Goal: Task Accomplishment & Management: Use online tool/utility

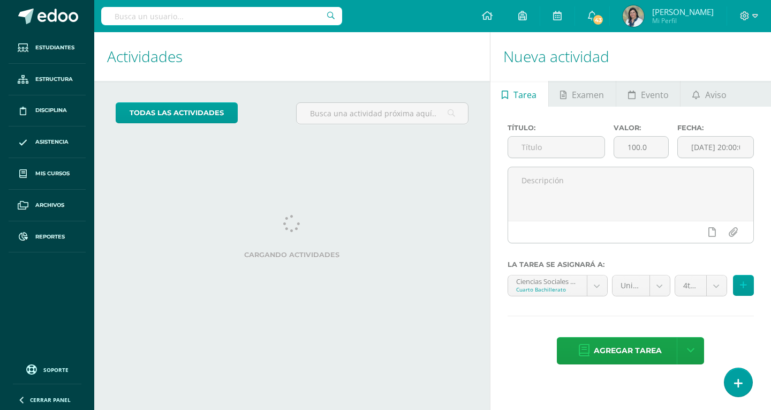
click at [199, 20] on input "text" at bounding box center [221, 16] width 241 height 18
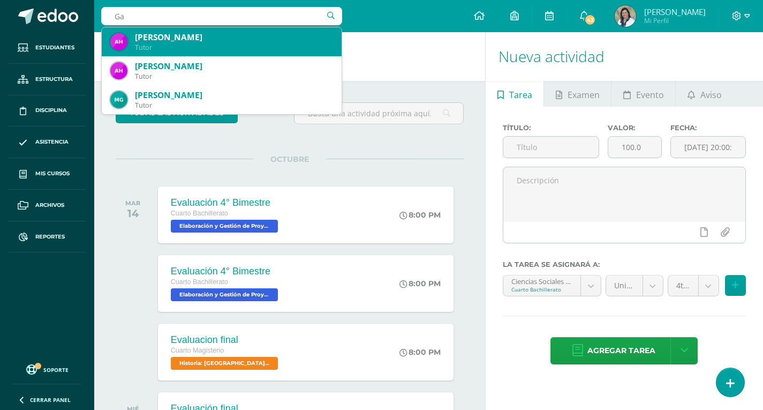
type input "G"
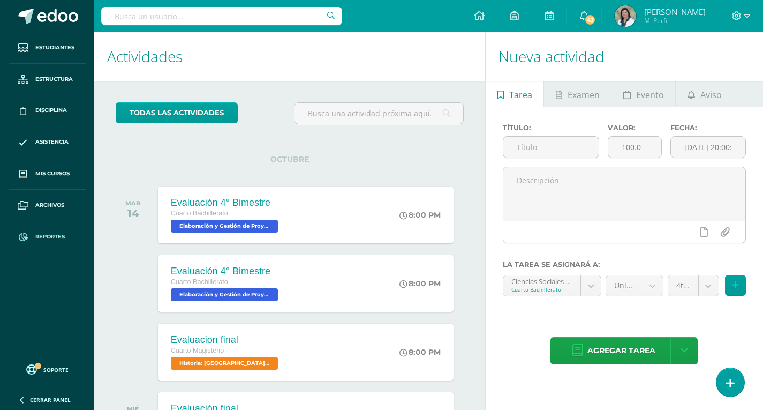
click at [58, 238] on span "Reportes" at bounding box center [49, 236] width 29 height 9
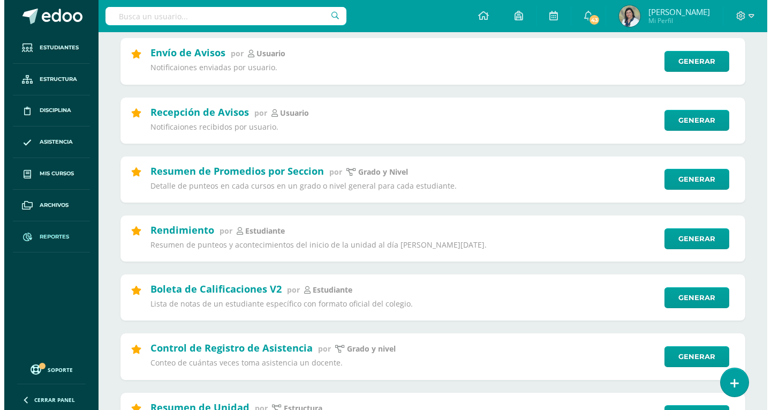
scroll to position [161, 0]
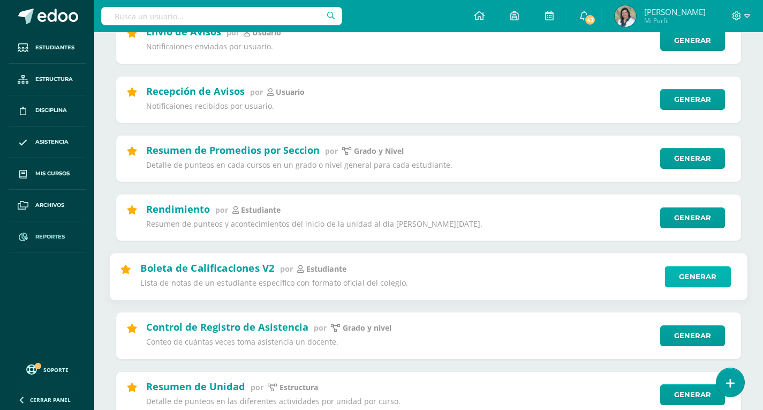
click at [679, 275] on link "Generar" at bounding box center [698, 276] width 66 height 21
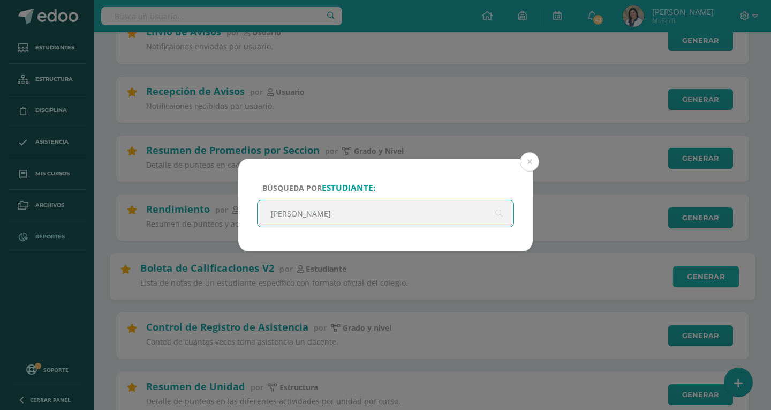
type input "[PERSON_NAME]"
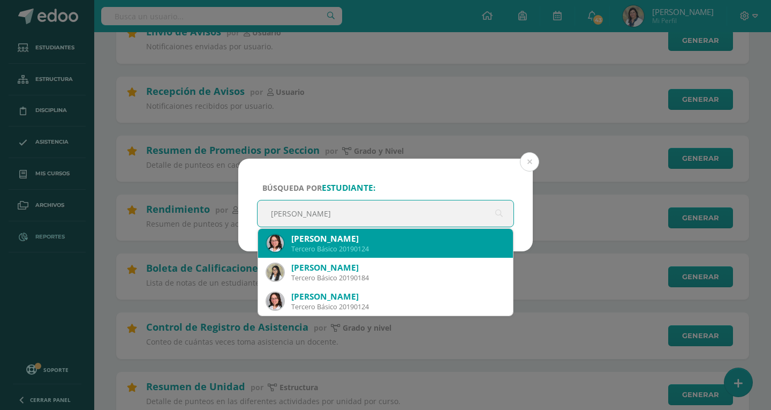
click at [360, 232] on div "[PERSON_NAME] Tache Tercero Básico 20190124" at bounding box center [386, 243] width 238 height 29
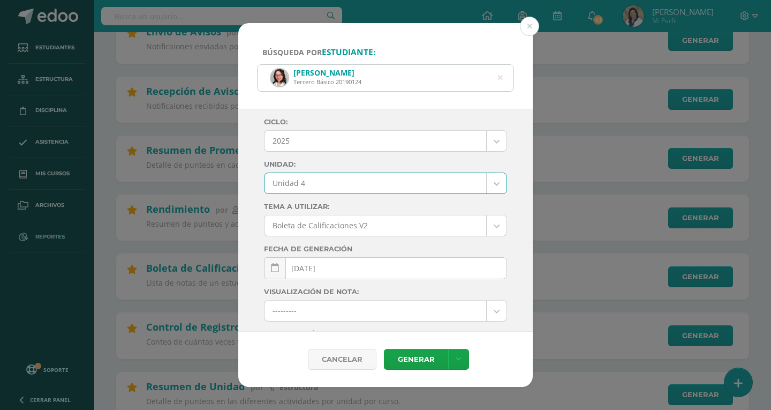
select select "Unidad 4"
click at [406, 360] on link "Generar" at bounding box center [416, 359] width 64 height 21
